Goal: Register for event/course

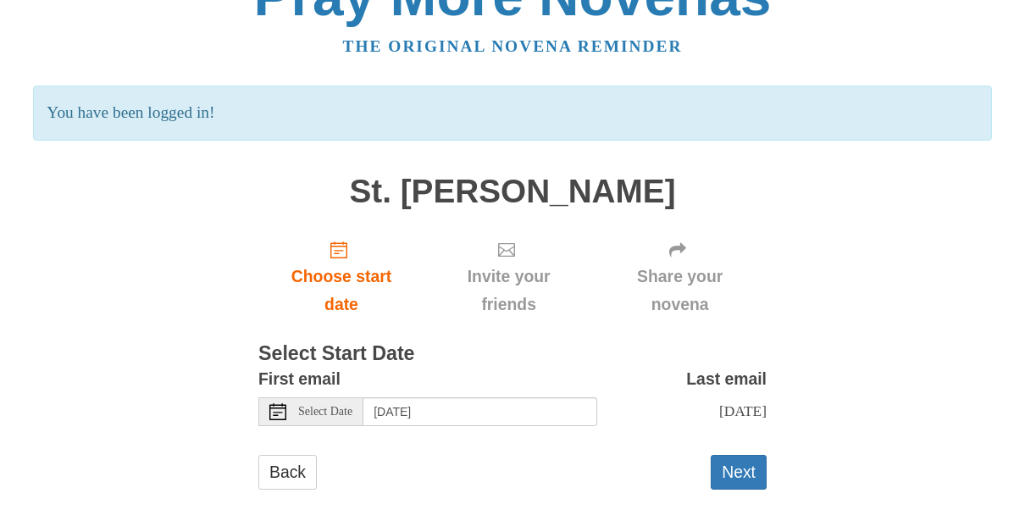
scroll to position [54, 0]
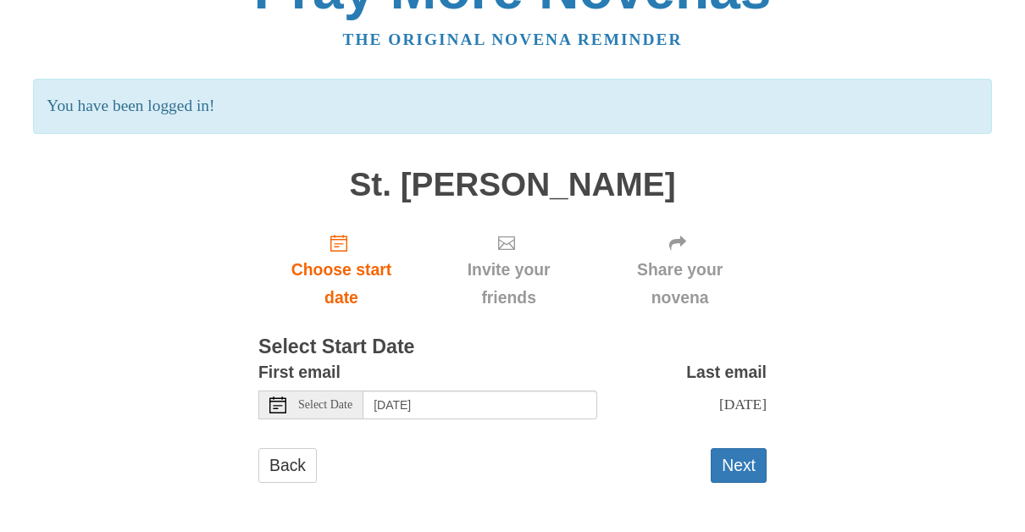
click at [276, 406] on use at bounding box center [277, 404] width 17 height 17
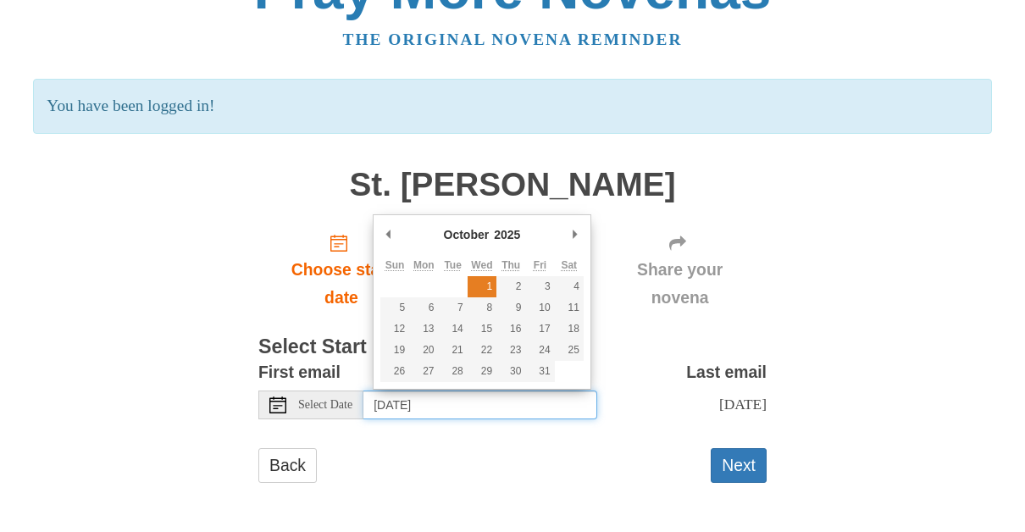
click at [488, 278] on table "Sun Mon Tue Wed Thu Fri Sat 1 2 3 4 5 6 7 8 9 10 11 12 13 14 15 16 17 18 19 20 …" at bounding box center [481, 318] width 203 height 127
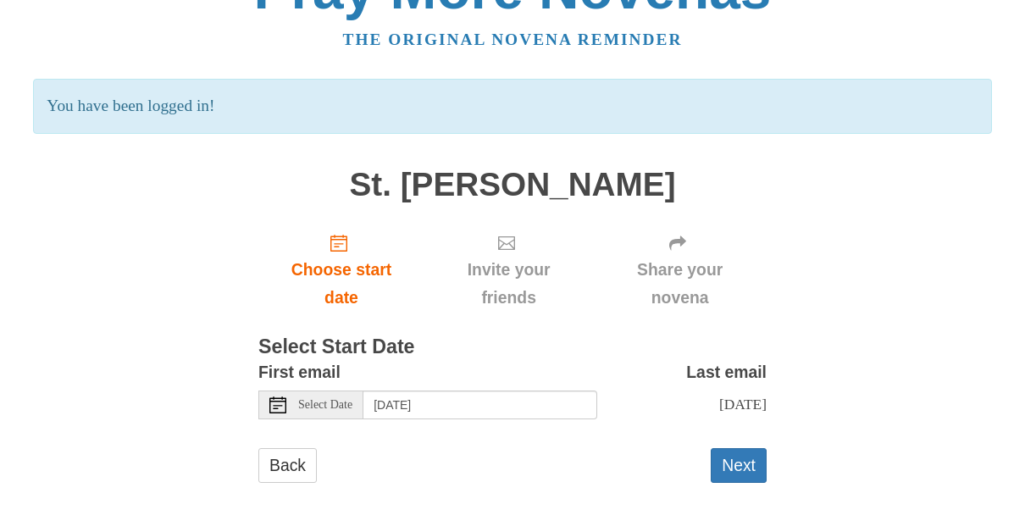
click at [282, 401] on use at bounding box center [277, 404] width 17 height 17
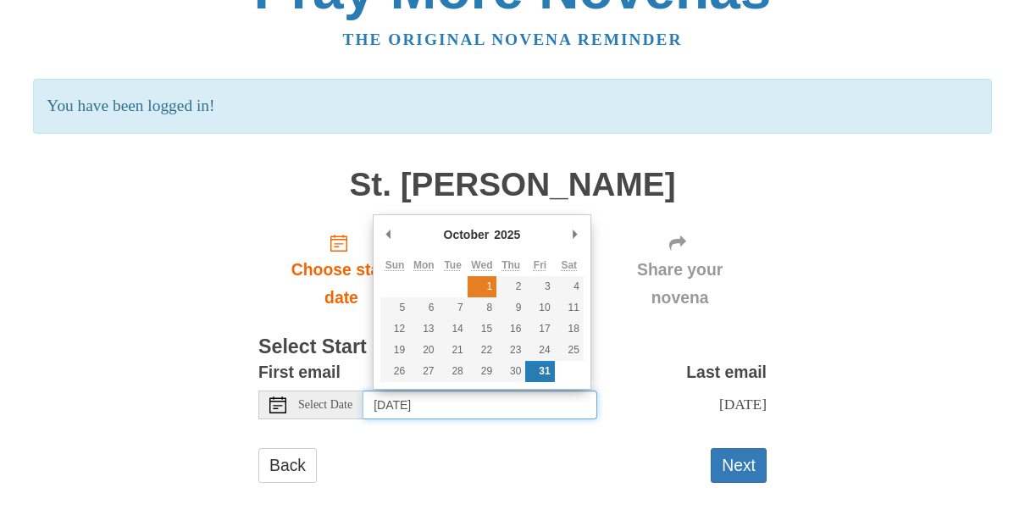
type input "Wednesday, October 1st"
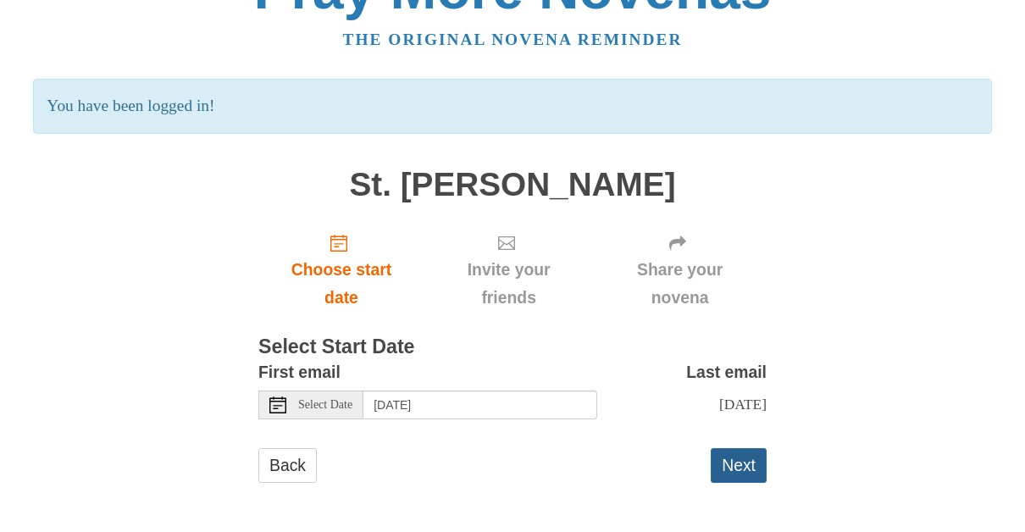
click at [739, 462] on button "Next" at bounding box center [739, 465] width 56 height 35
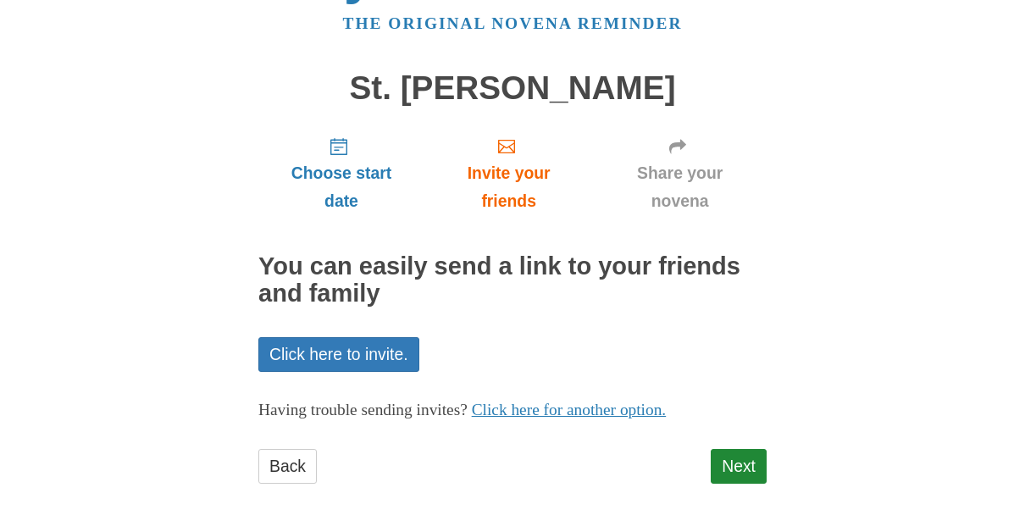
scroll to position [71, 0]
click at [736, 459] on link "Next" at bounding box center [739, 465] width 56 height 35
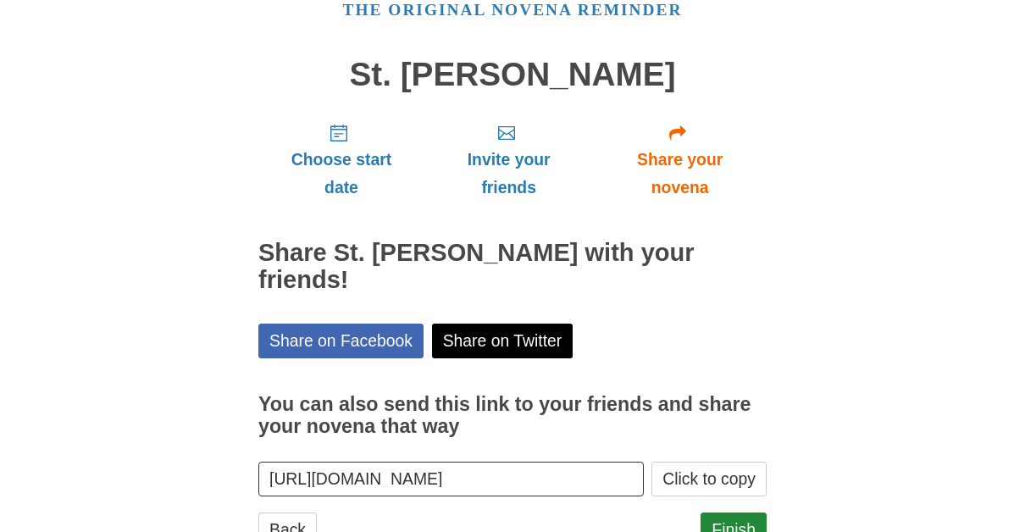
scroll to position [121, 0]
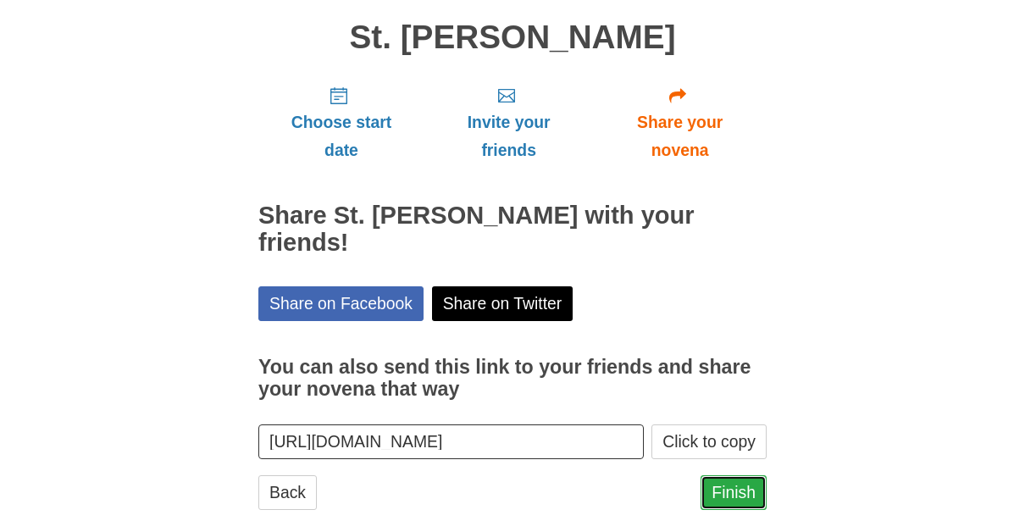
click at [730, 475] on link "Finish" at bounding box center [733, 492] width 66 height 35
